Goal: Information Seeking & Learning: Learn about a topic

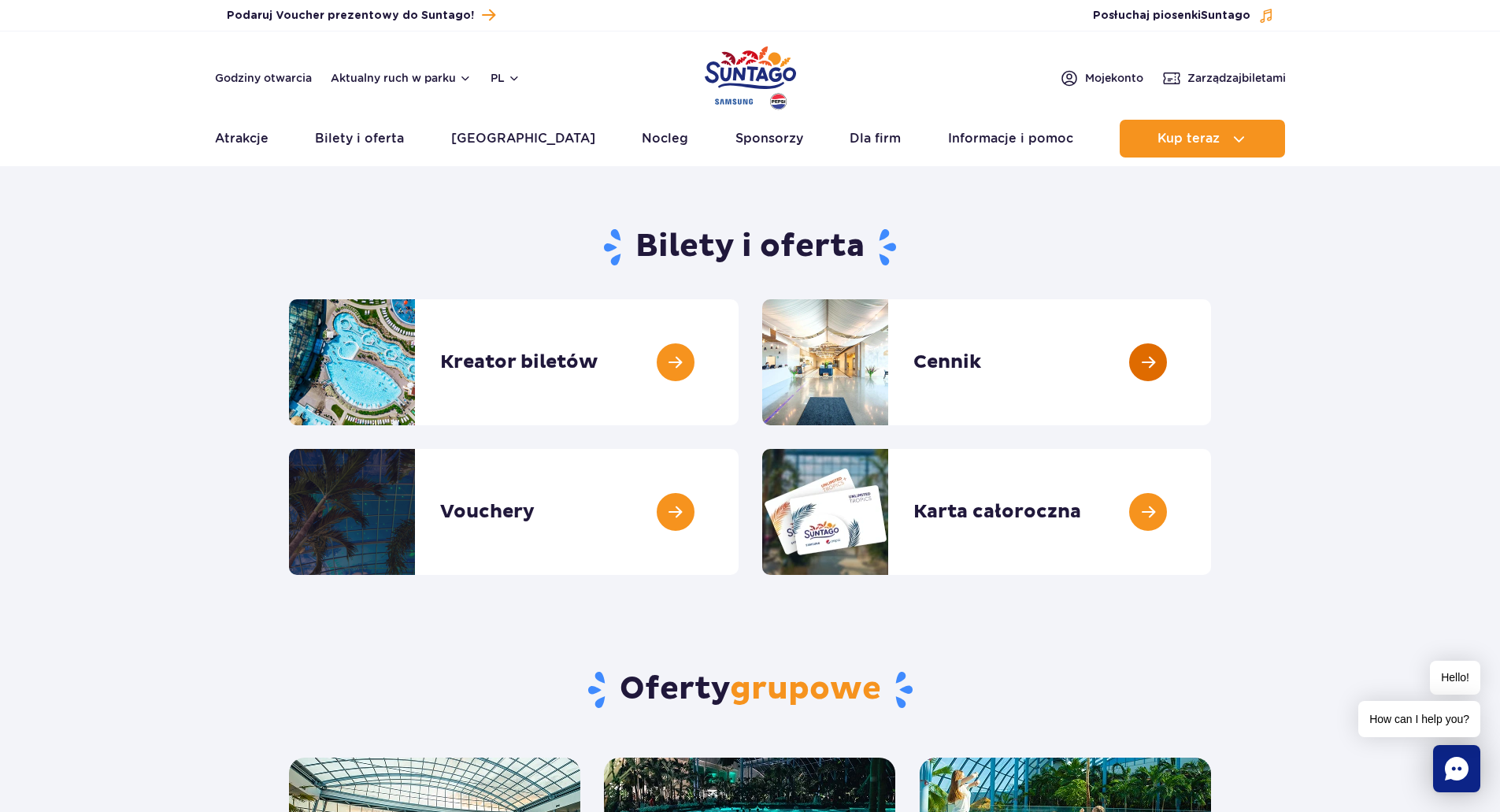
click at [1211, 362] on link at bounding box center [1211, 362] width 0 height 126
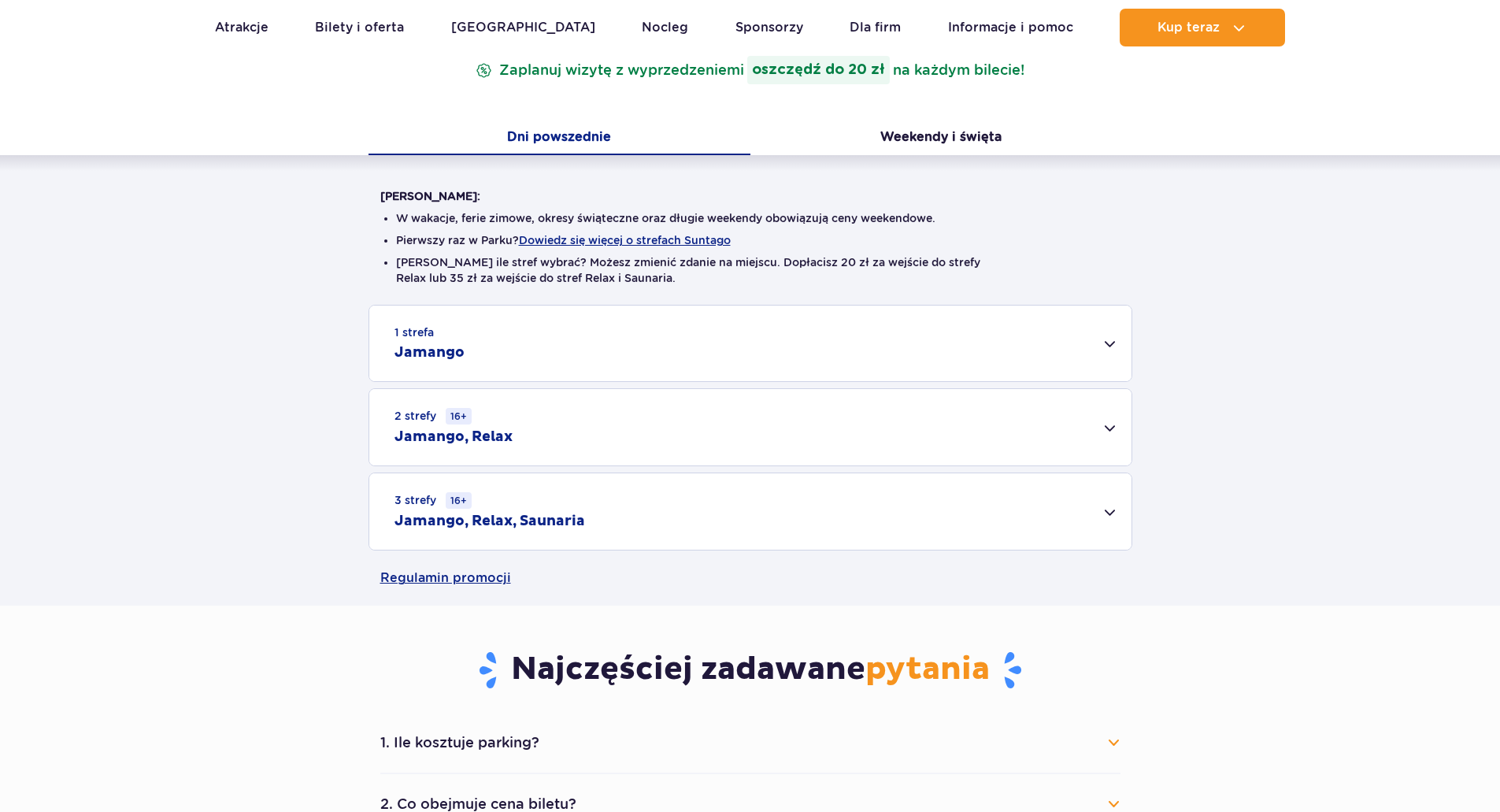
scroll to position [315, 0]
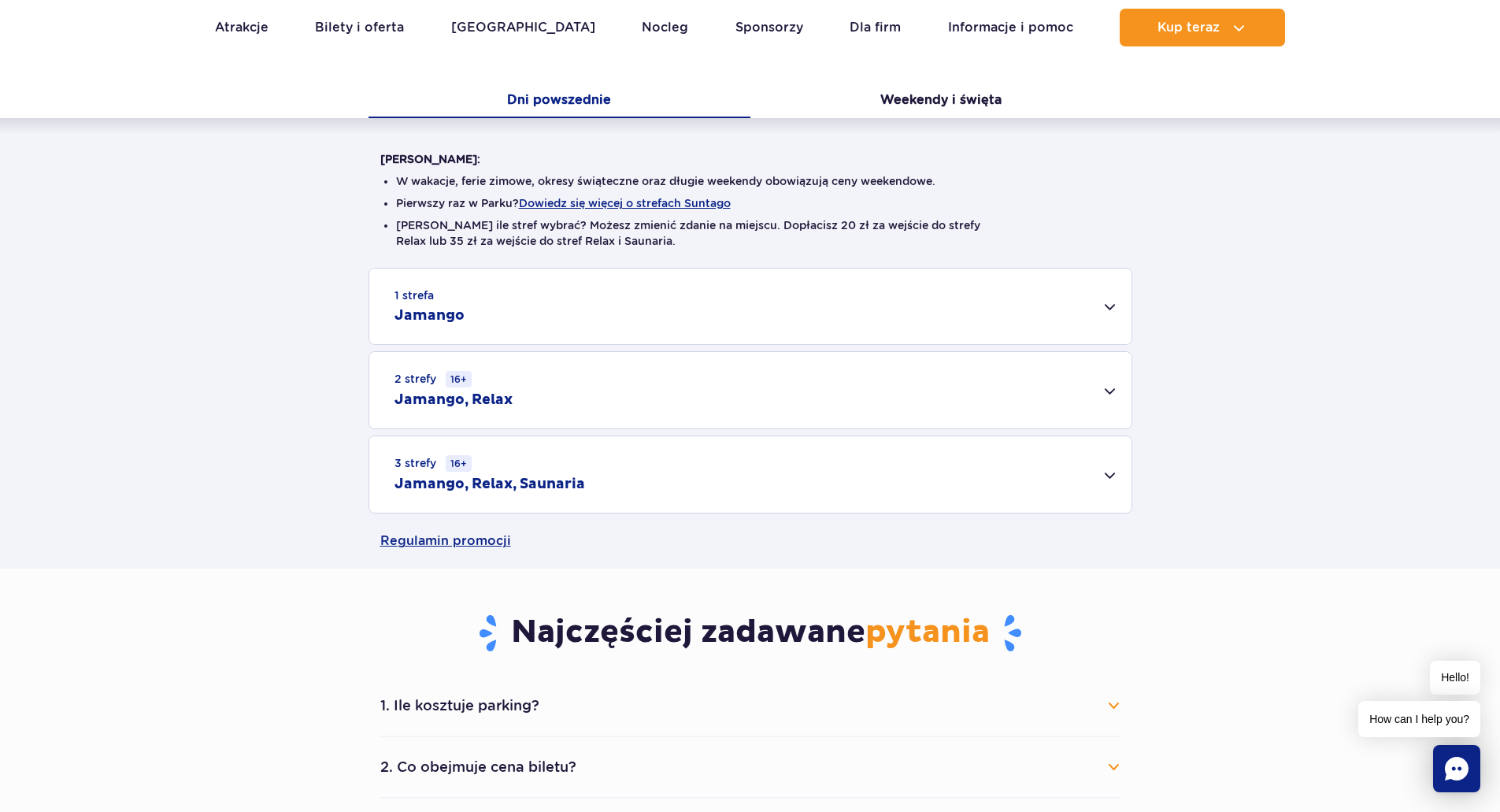
click at [1111, 475] on div "3 strefy 16+ Jamango, Relax, Saunaria" at bounding box center [751, 474] width 763 height 76
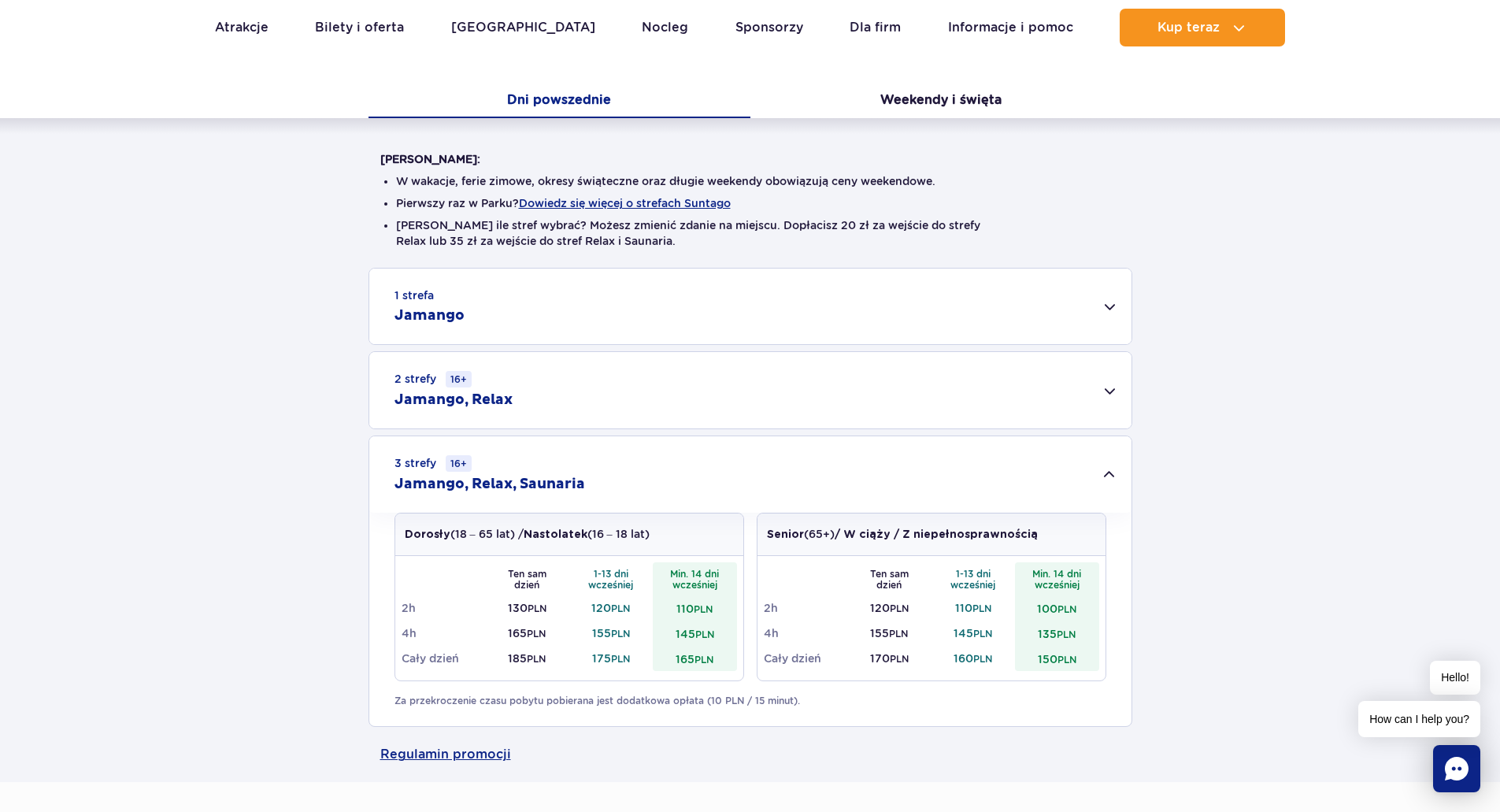
click at [572, 400] on div "2 strefy 16+ Jamango, Relax" at bounding box center [751, 389] width 763 height 76
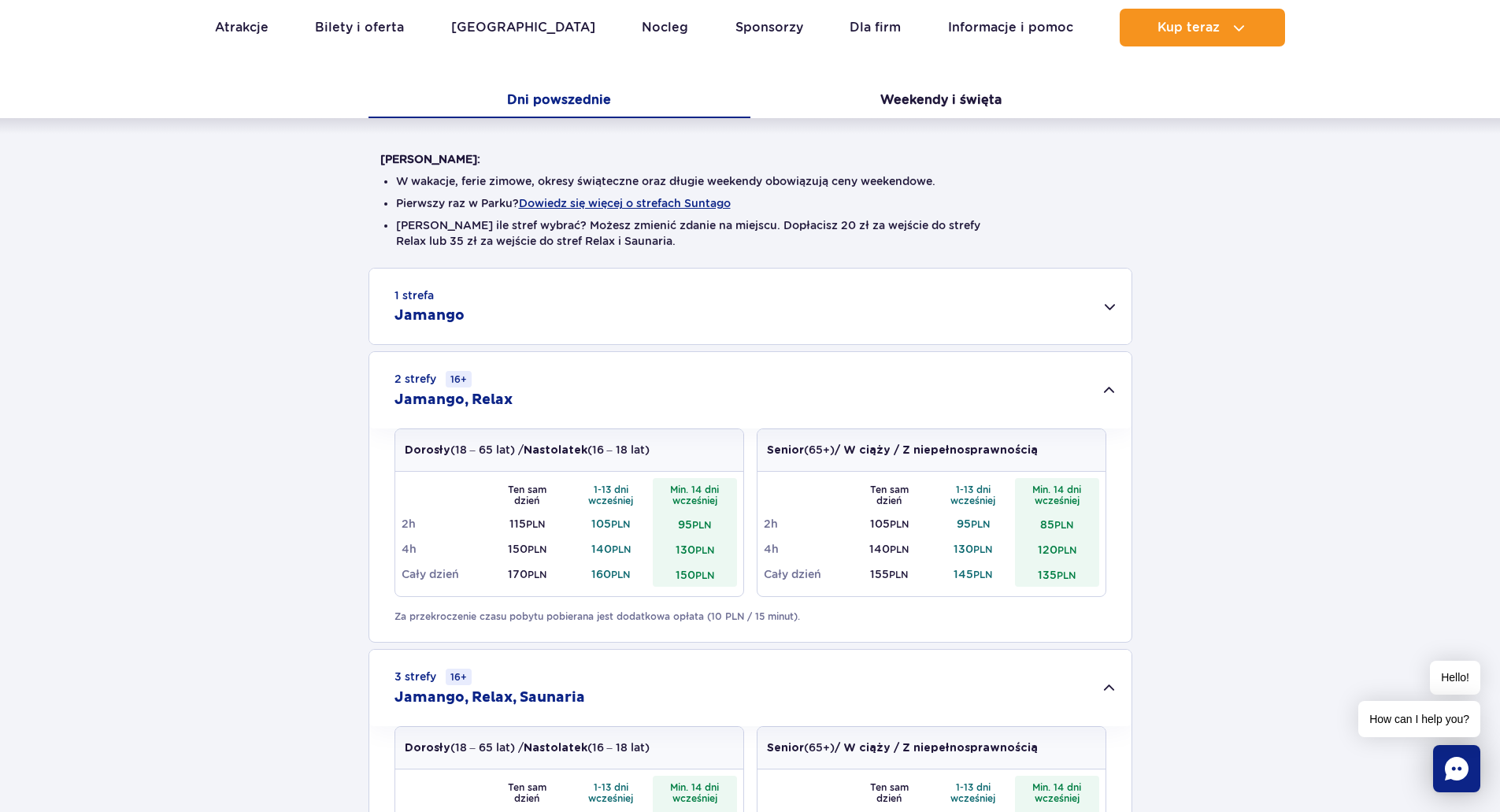
click at [638, 326] on div "1 strefa Jamango" at bounding box center [751, 307] width 763 height 76
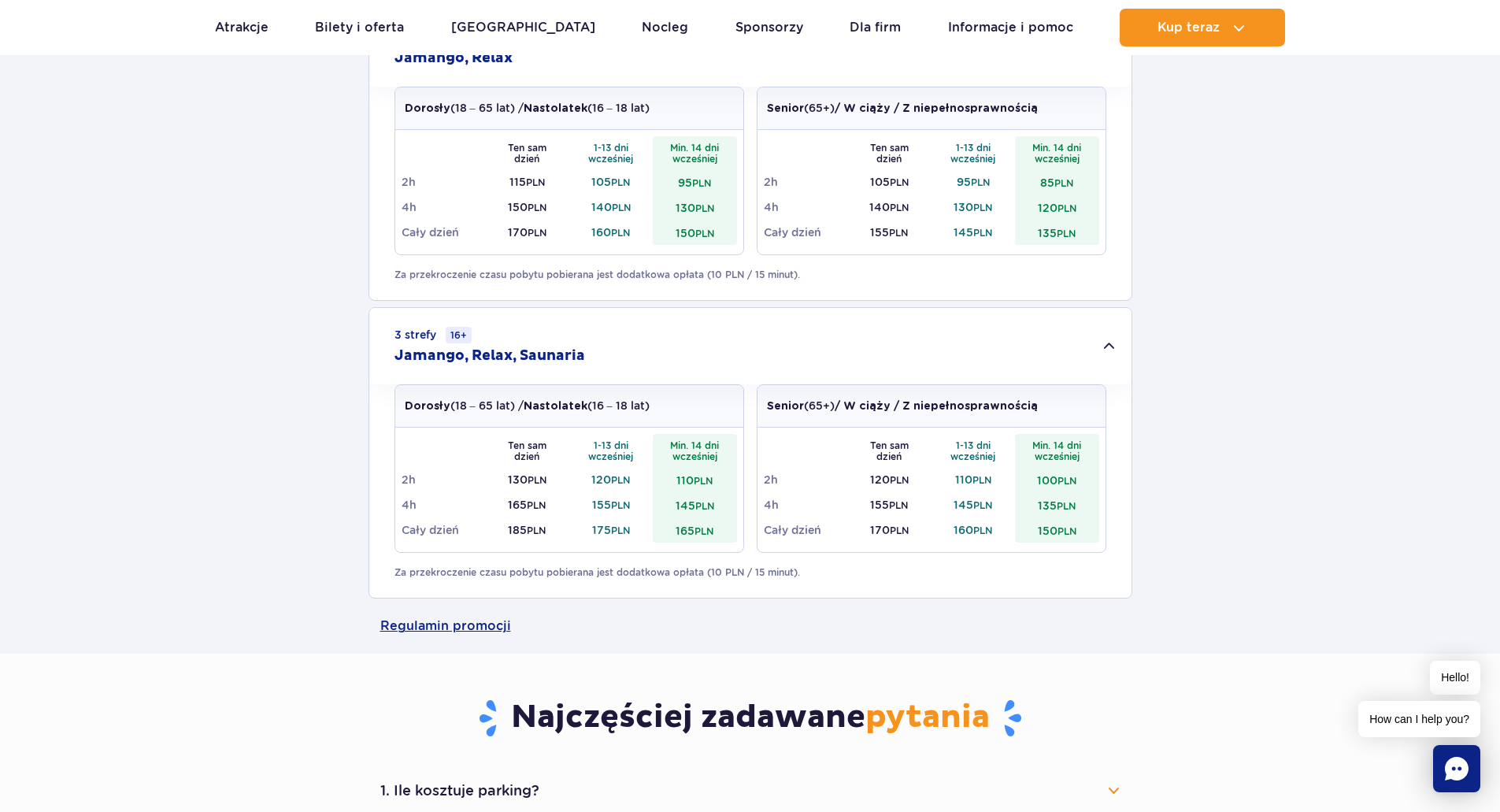
scroll to position [1496, 0]
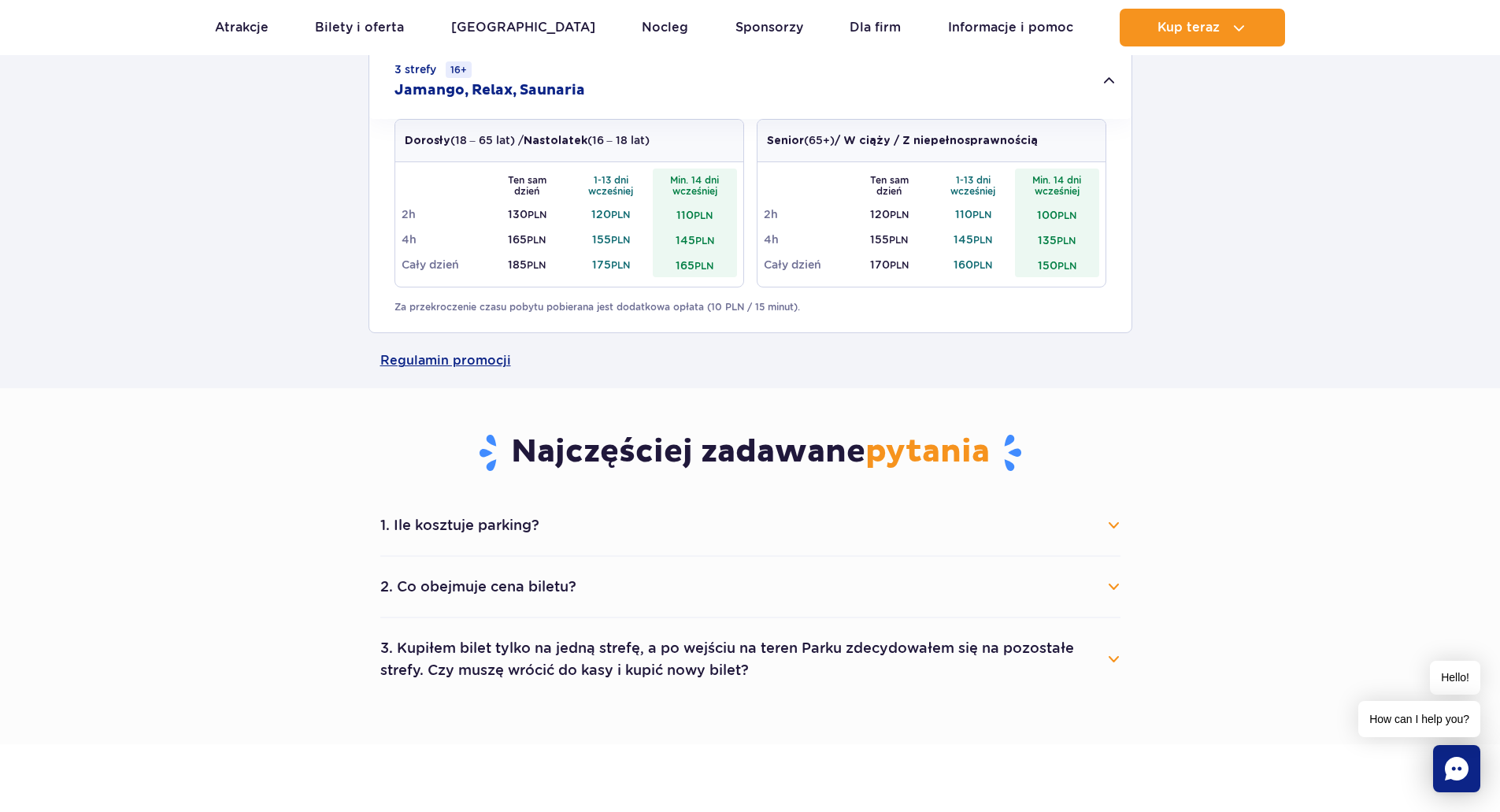
click at [1115, 522] on button "1. Ile kosztuje parking?" at bounding box center [750, 525] width 740 height 35
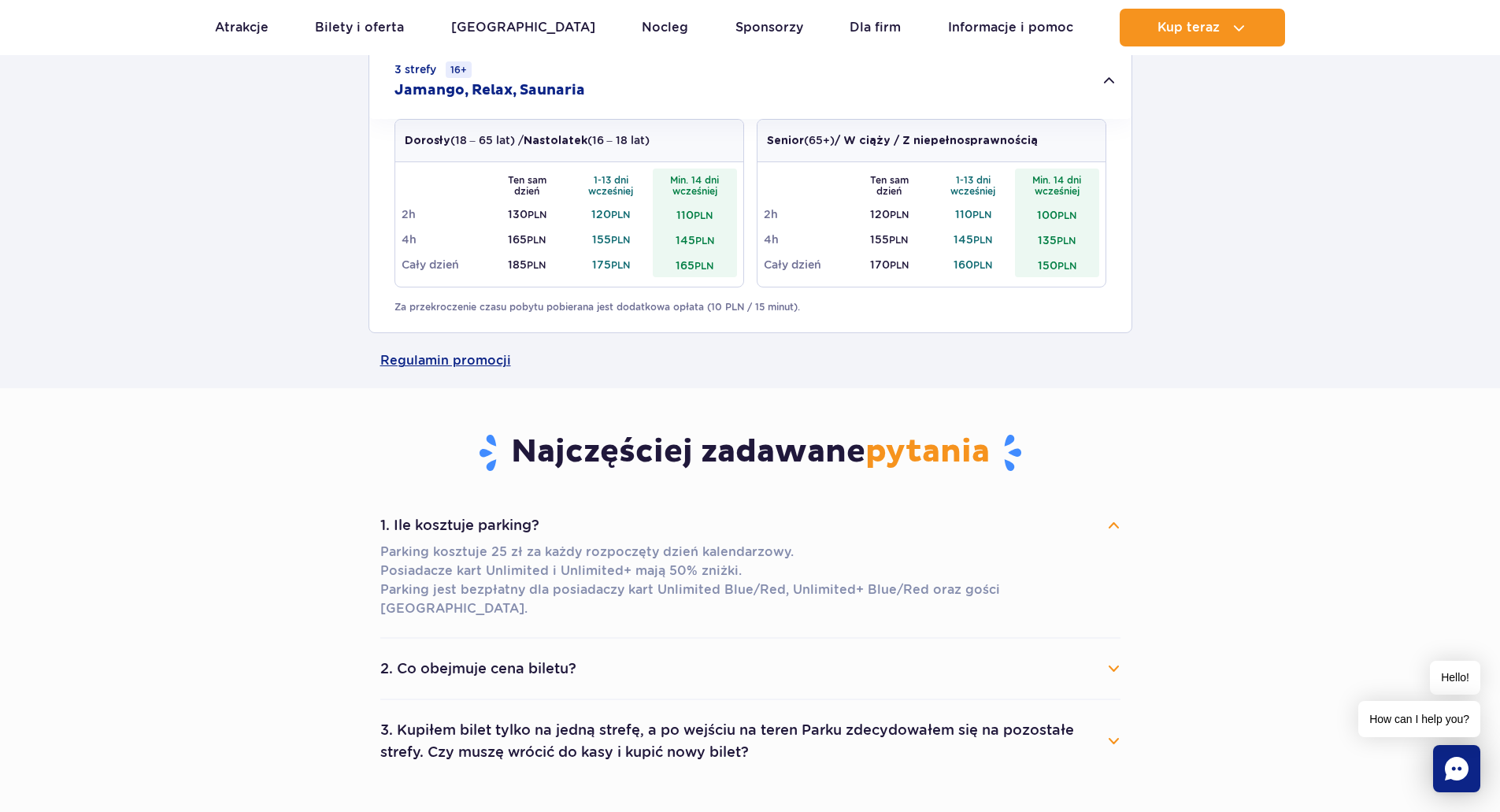
click at [1109, 651] on button "2. Co obejmuje cena biletu?" at bounding box center [750, 668] width 740 height 35
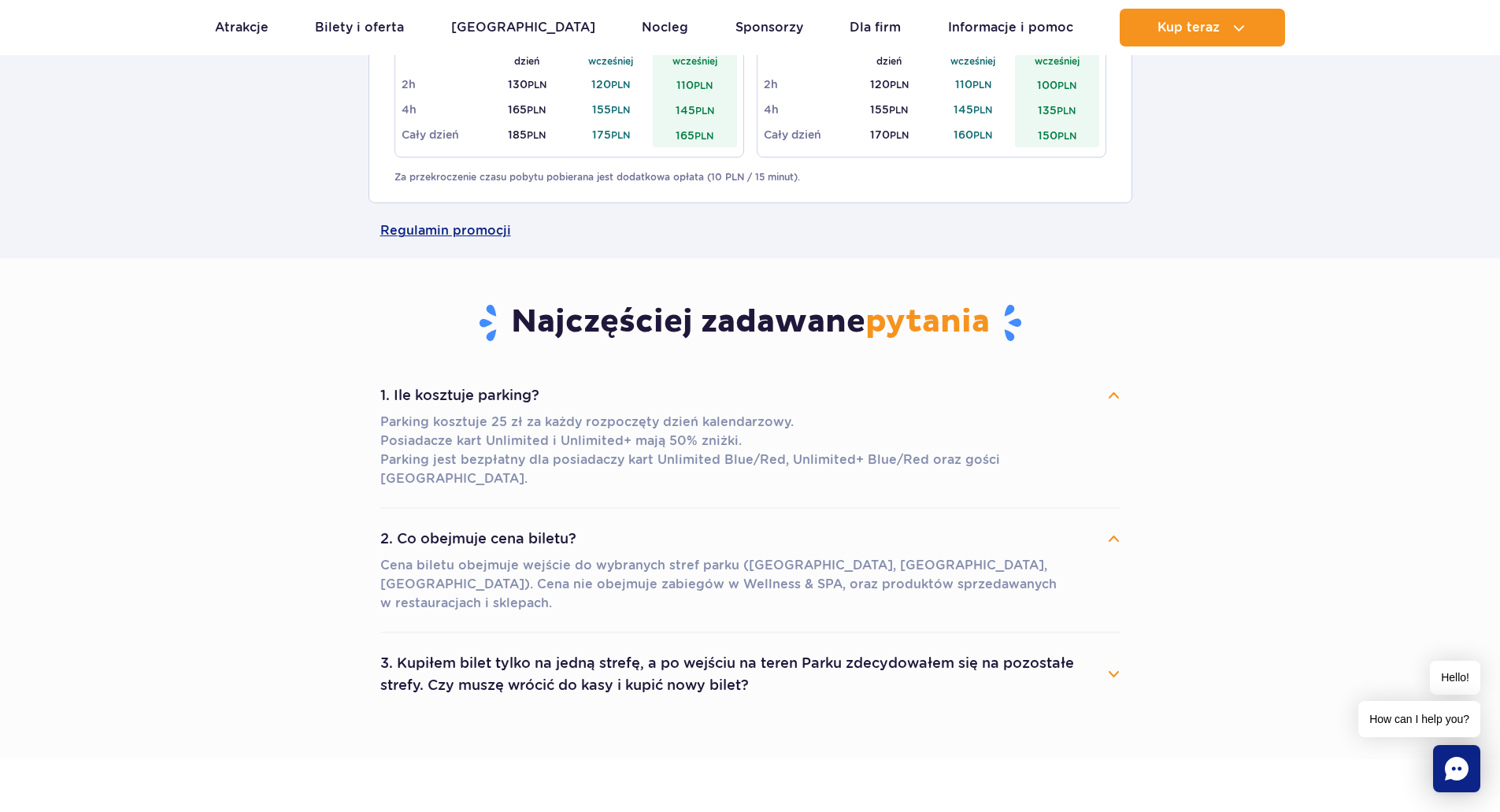
scroll to position [1654, 0]
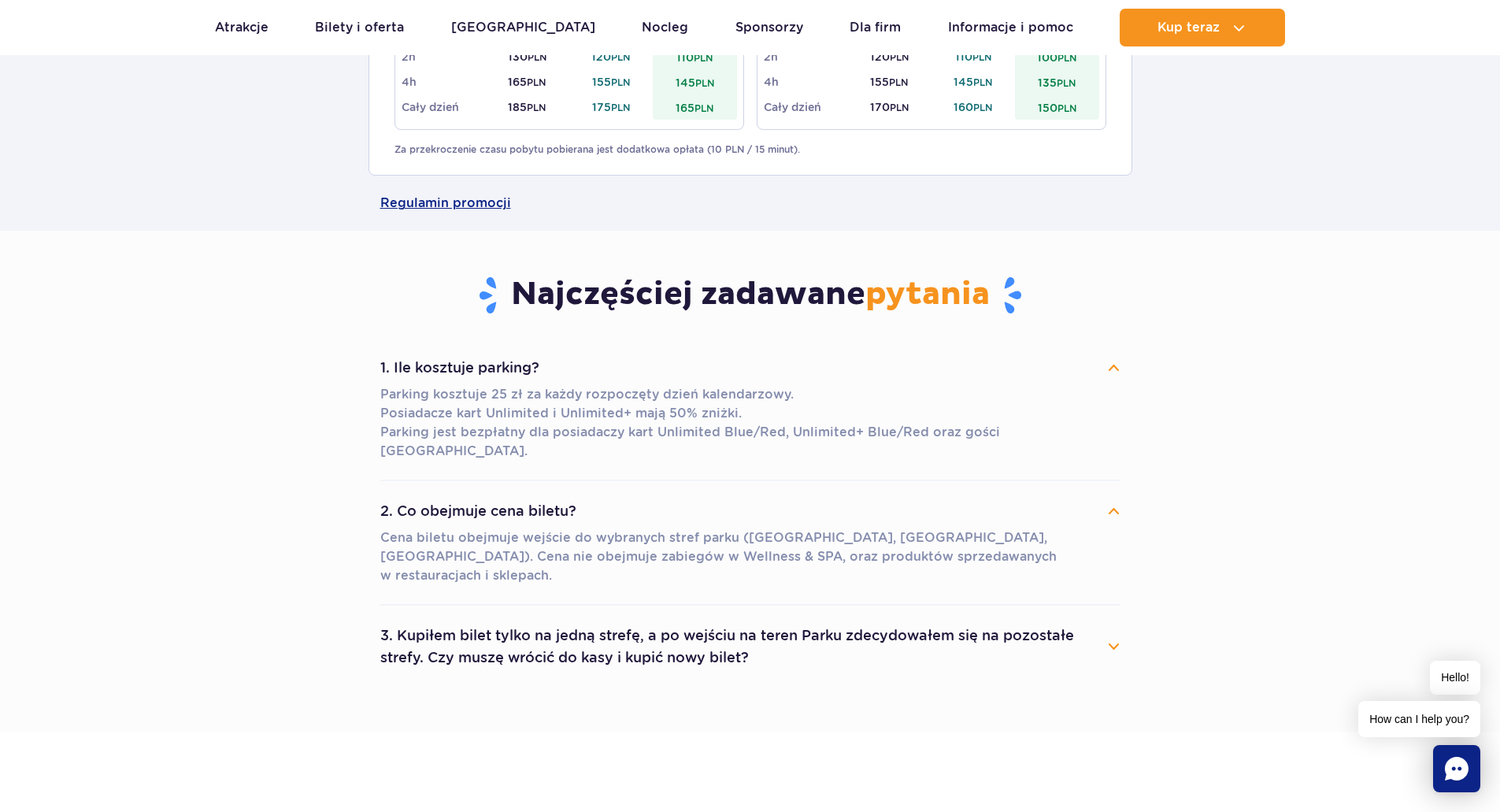
click at [1113, 618] on button "3. Kupiłem bilet tylko na jedną strefę, a po wejściu na teren Parku zdecydowałe…" at bounding box center [750, 646] width 740 height 57
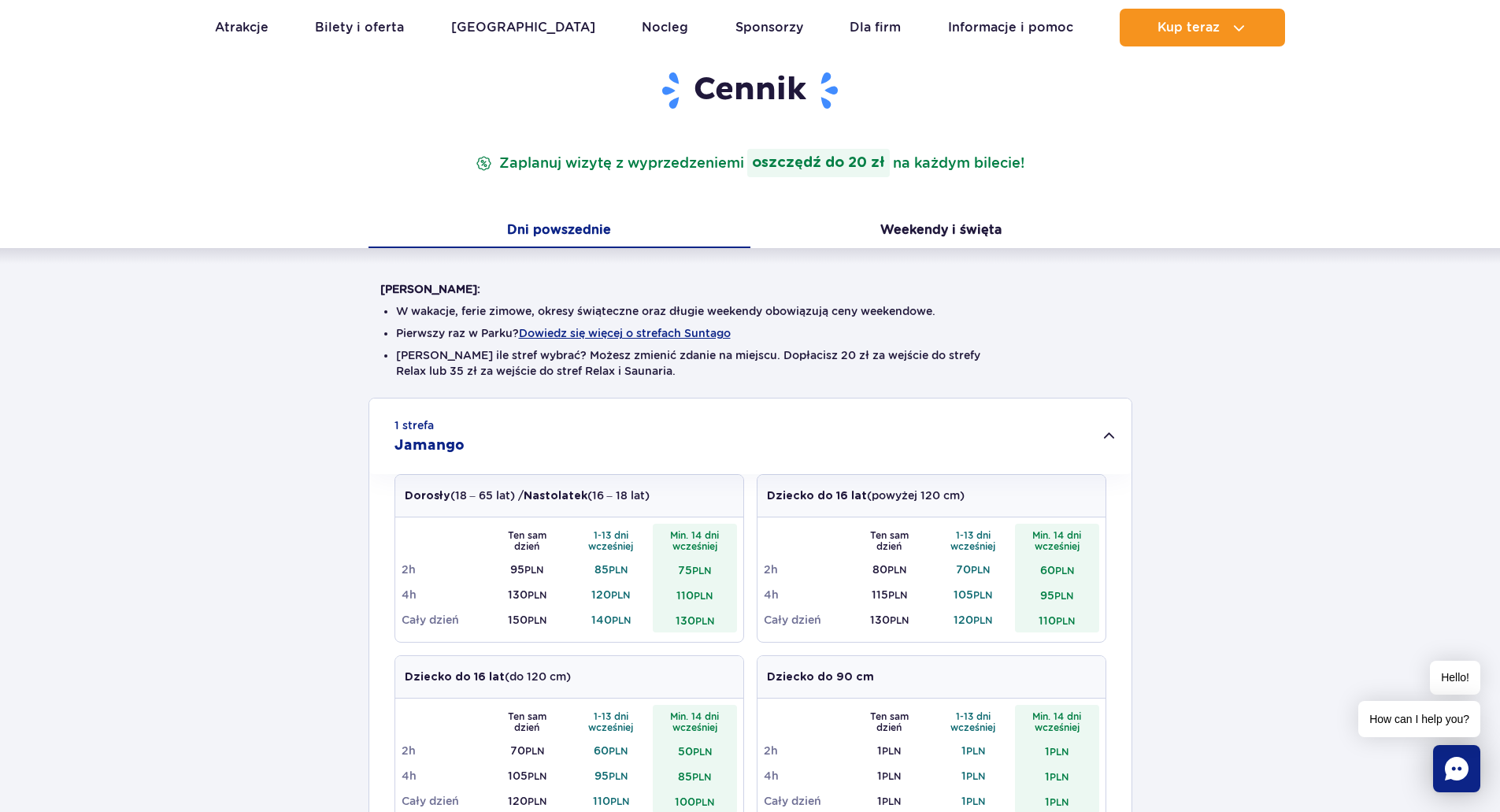
scroll to position [157, 0]
